Goal: Task Accomplishment & Management: Use online tool/utility

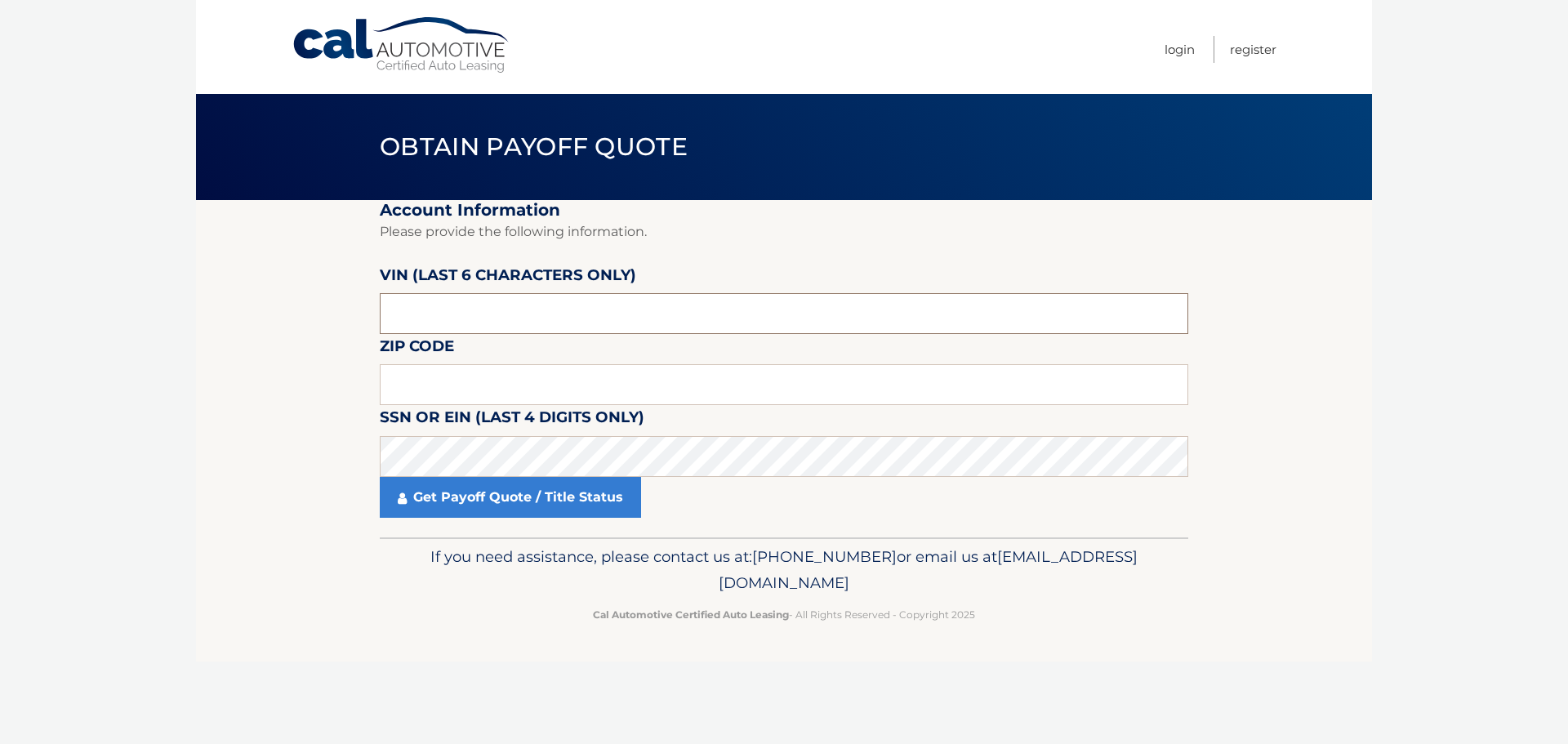
click at [470, 331] on input "text" at bounding box center [784, 313] width 809 height 41
type input "534036"
click at [462, 389] on input "text" at bounding box center [784, 384] width 809 height 41
type input "14043"
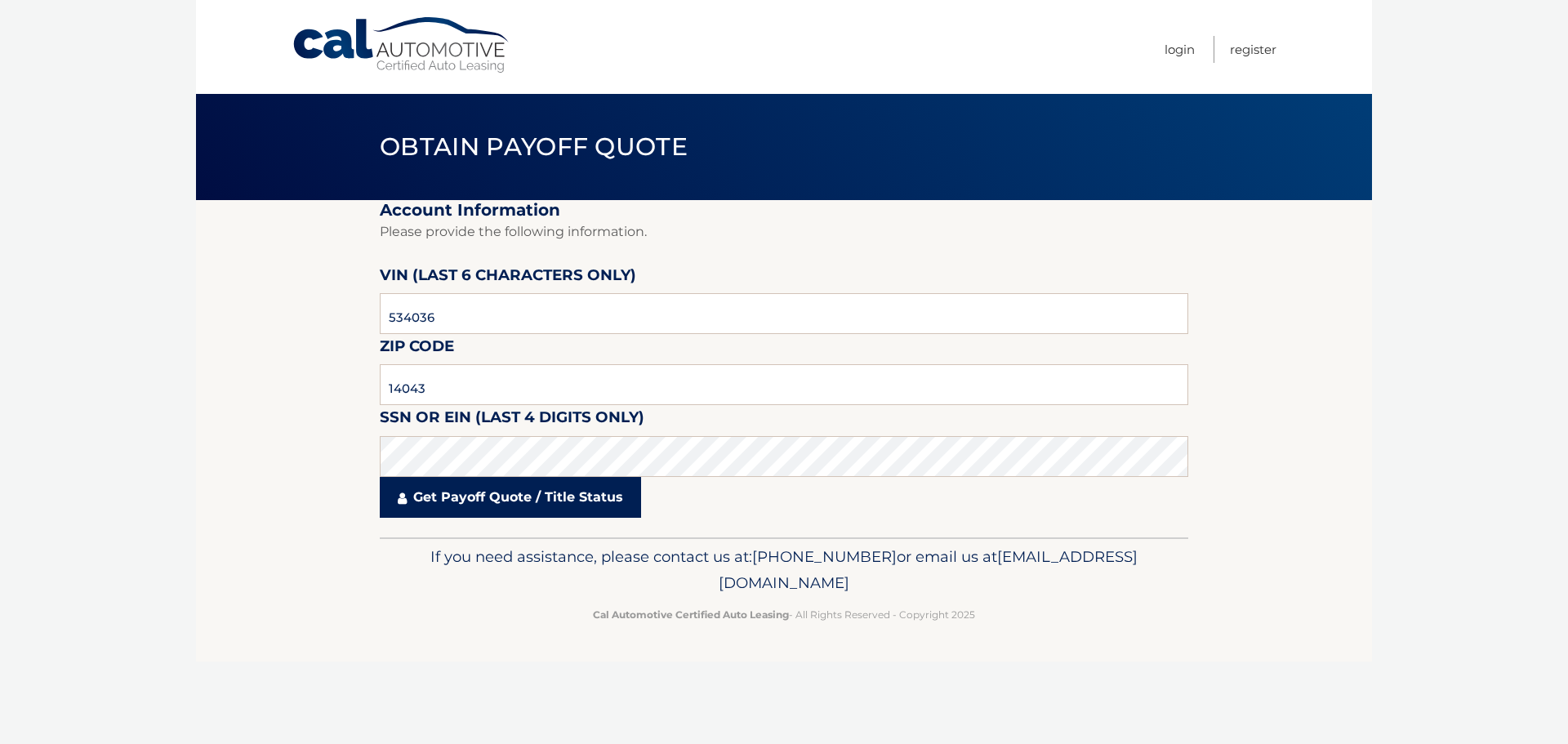
click at [449, 508] on link "Get Payoff Quote / Title Status" at bounding box center [511, 497] width 261 height 41
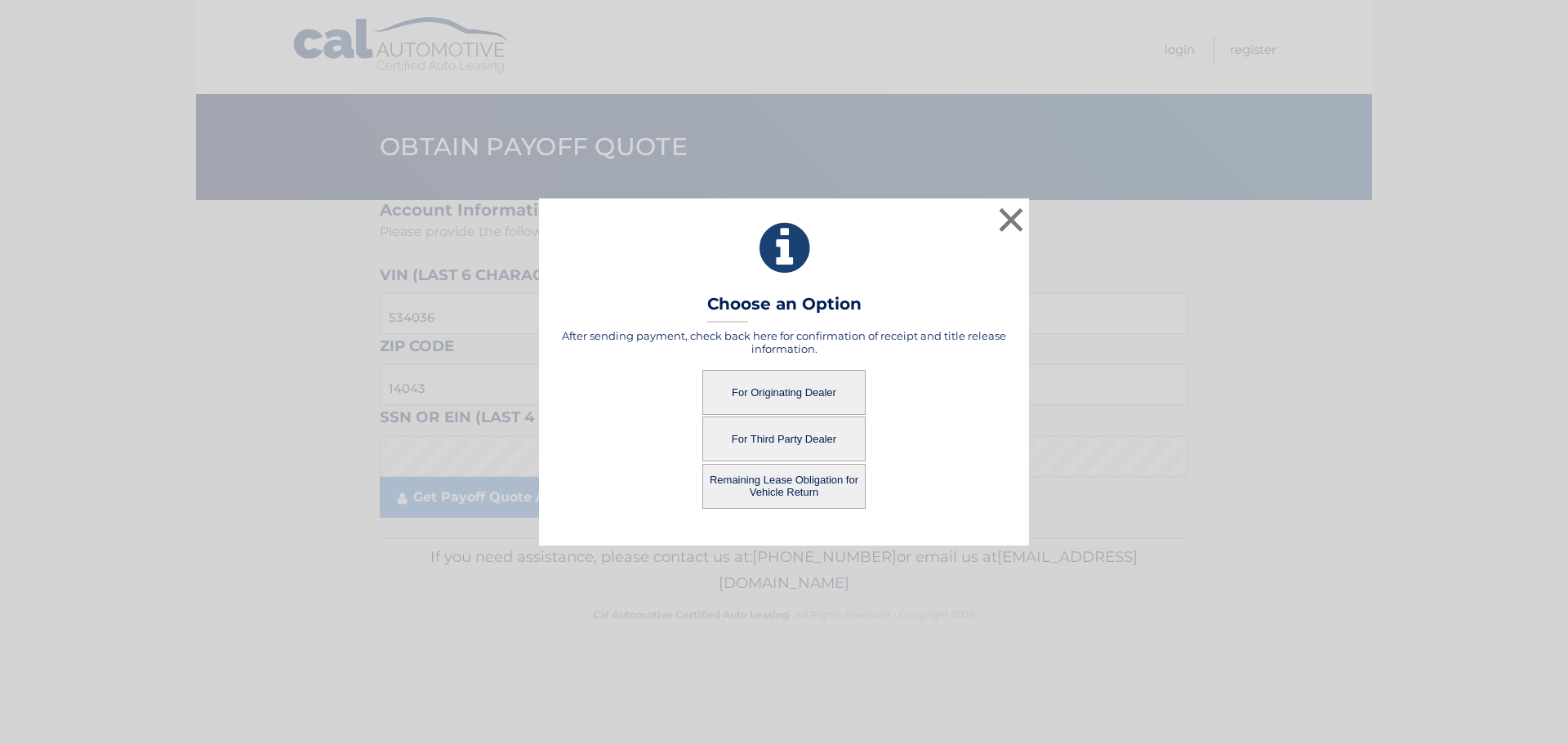
click at [745, 403] on button "For Originating Dealer" at bounding box center [784, 392] width 163 height 45
click at [839, 403] on button "For Originating Dealer" at bounding box center [784, 392] width 163 height 45
click at [767, 385] on button "For Originating Dealer" at bounding box center [784, 392] width 163 height 45
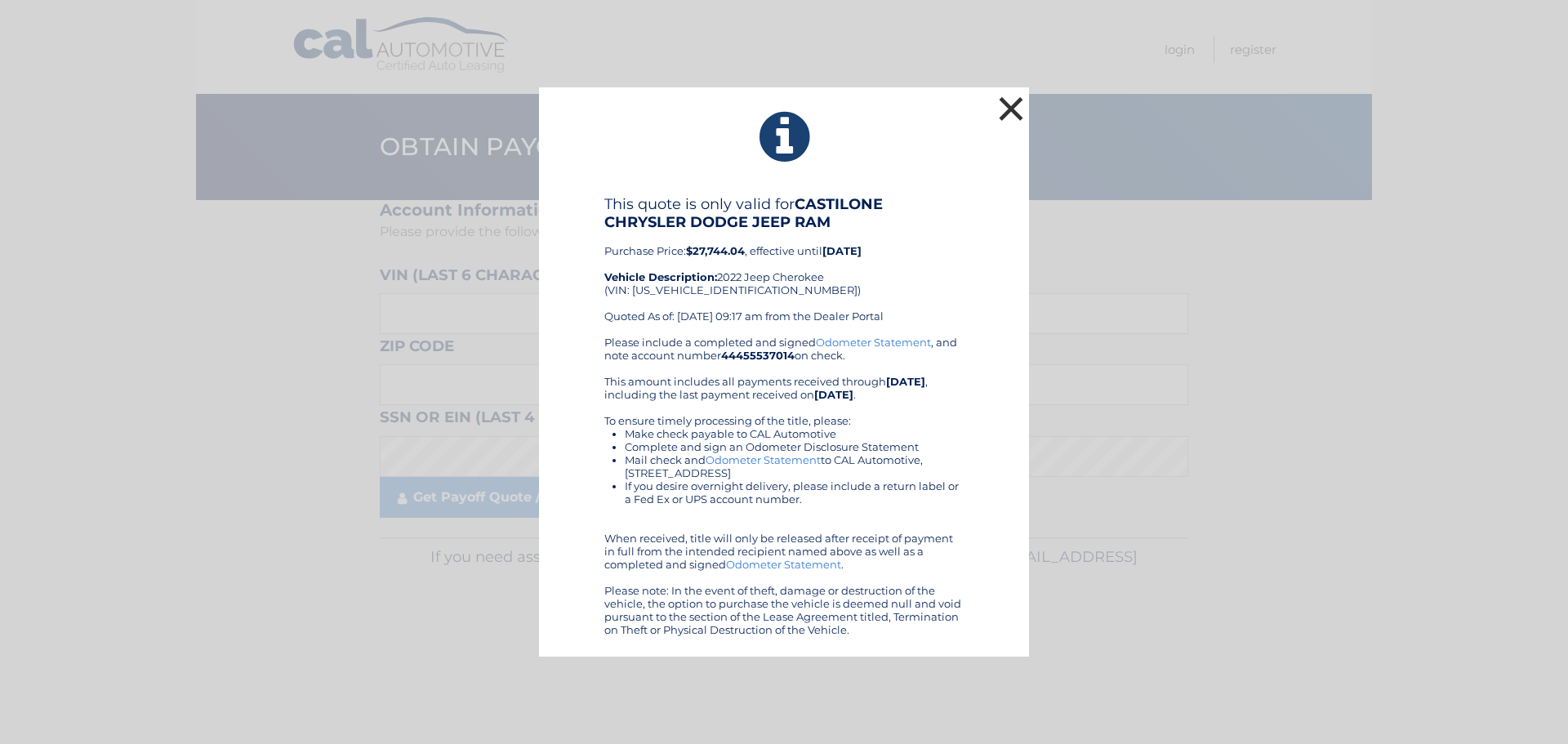
click at [1003, 104] on button "×" at bounding box center [1010, 108] width 33 height 33
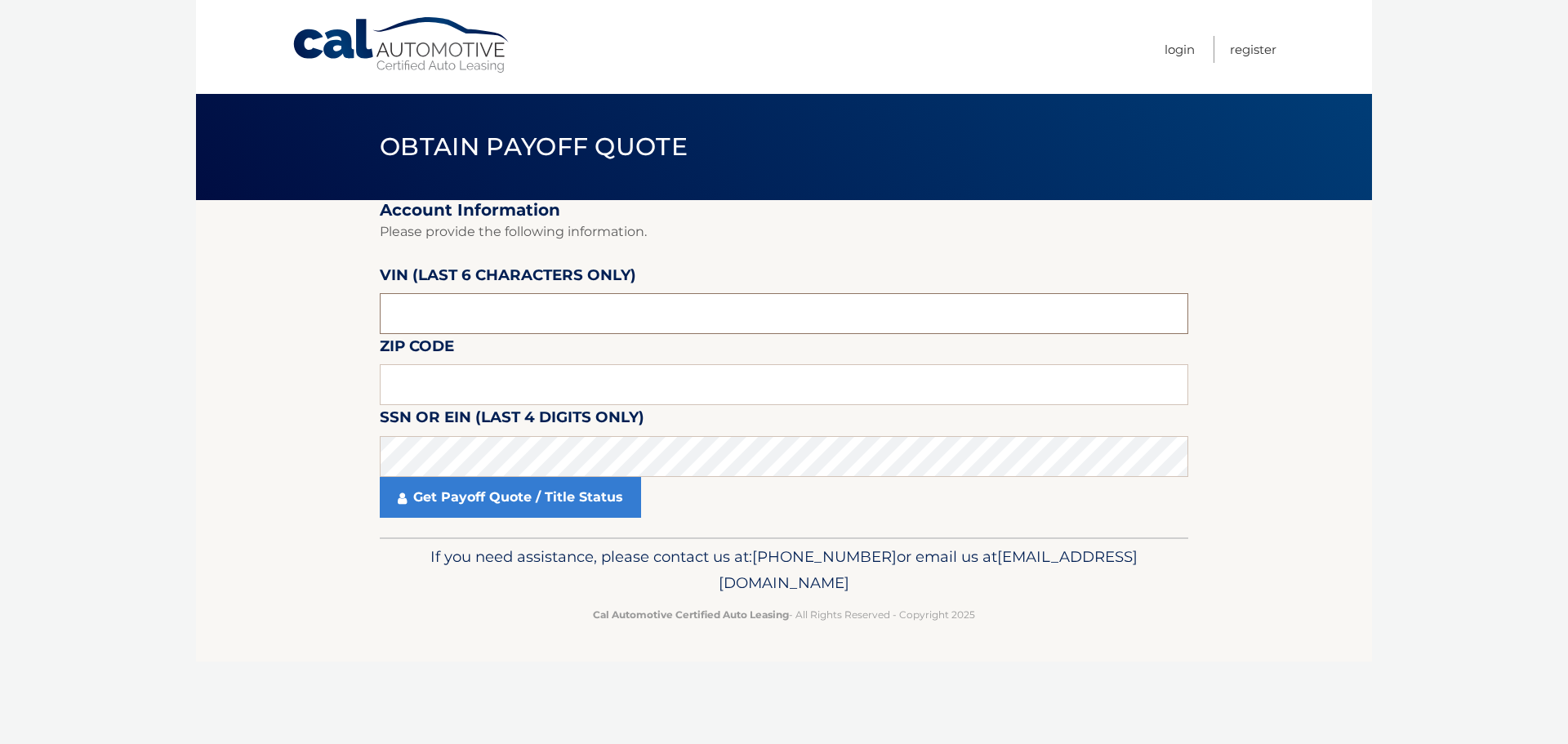
click at [411, 313] on input "text" at bounding box center [784, 313] width 809 height 41
click at [494, 319] on input "text" at bounding box center [784, 313] width 809 height 41
type input "534036"
click at [492, 387] on input "text" at bounding box center [784, 384] width 809 height 41
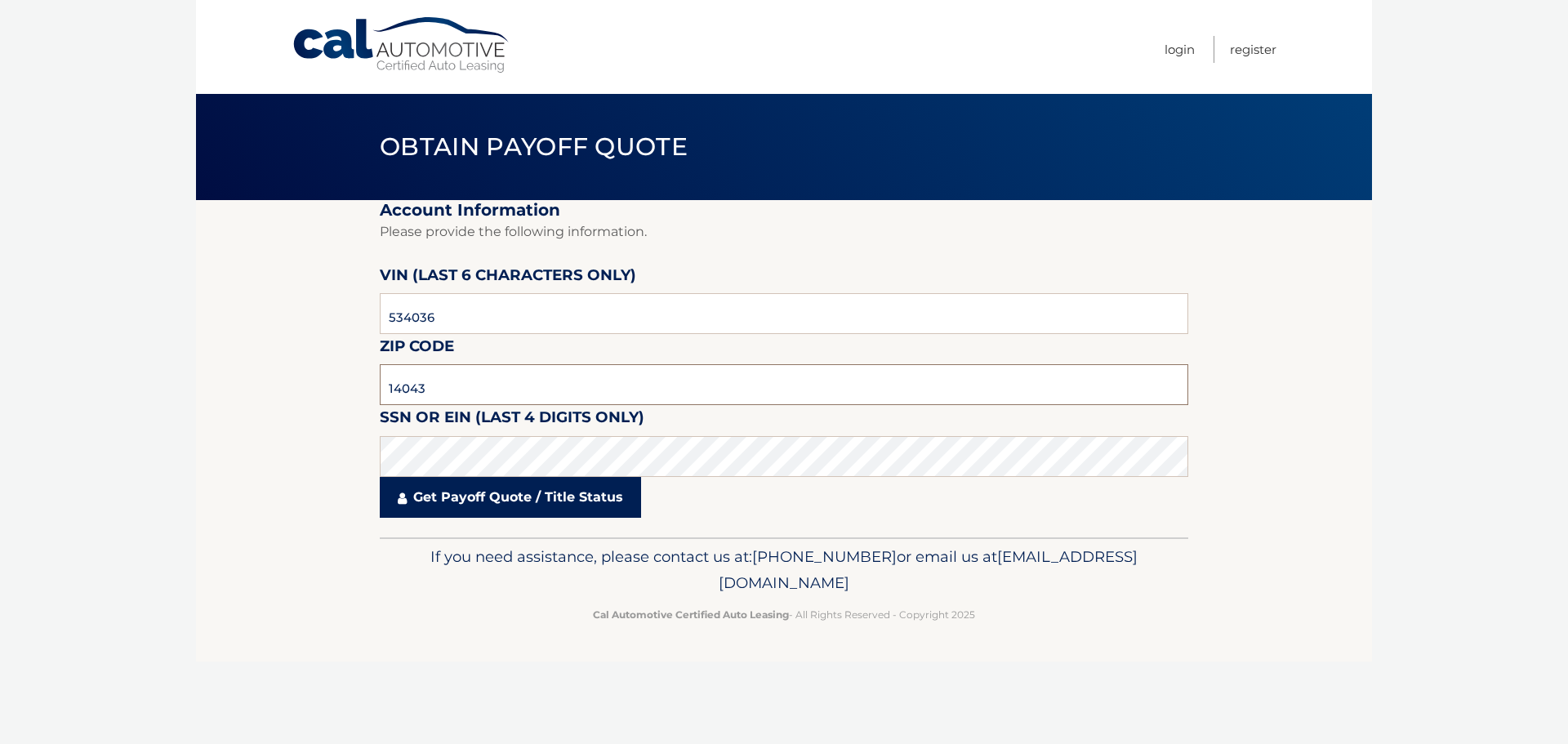
type input "14043"
click at [539, 485] on link "Get Payoff Quote / Title Status" at bounding box center [511, 497] width 261 height 41
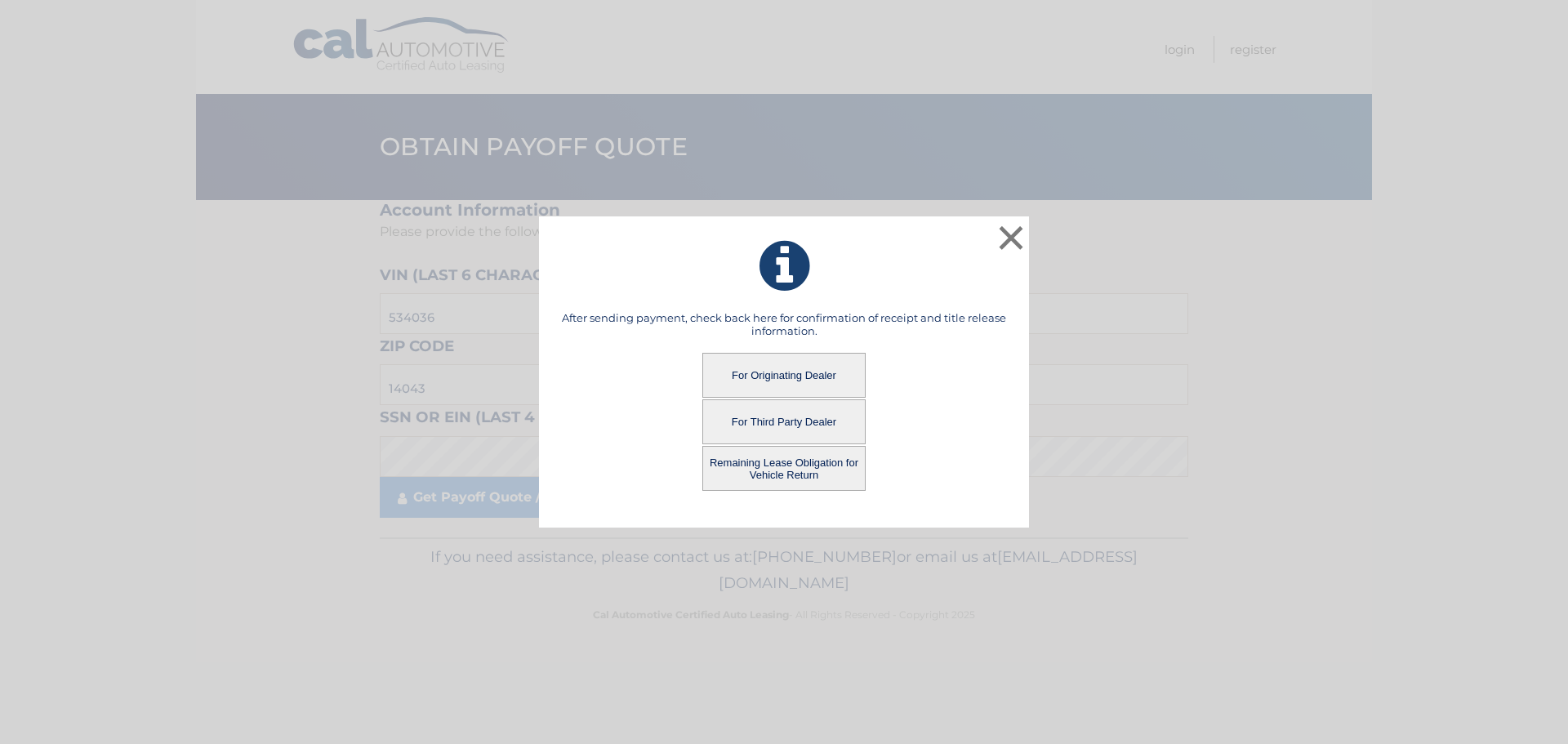
click at [836, 469] on button "Remaining Lease Obligation for Vehicle Return" at bounding box center [784, 468] width 163 height 45
click at [828, 455] on button "Remaining Lease Obligation for Vehicle Return" at bounding box center [784, 468] width 163 height 45
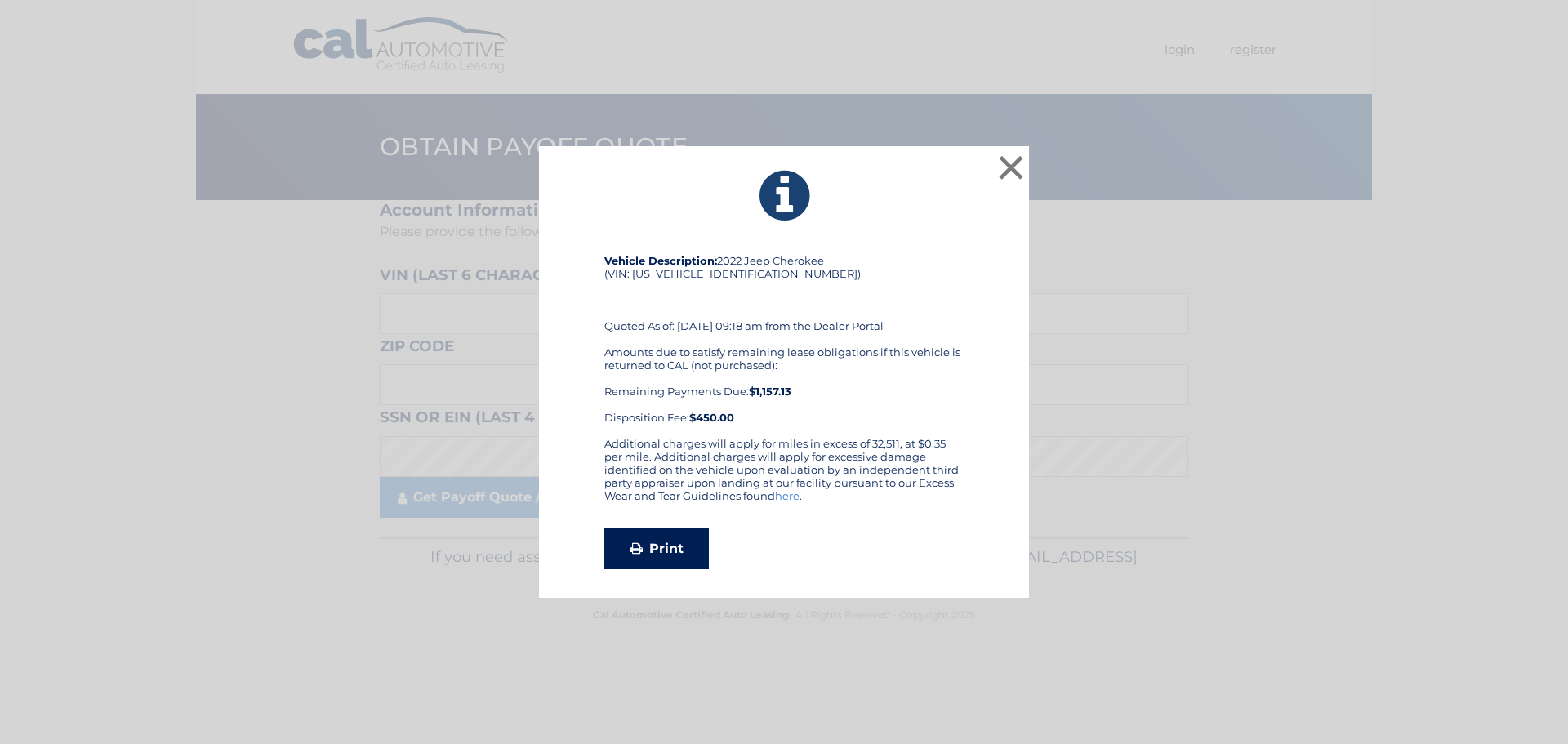
click at [684, 557] on link "Print" at bounding box center [657, 549] width 105 height 41
